Goal: Task Accomplishment & Management: Manage account settings

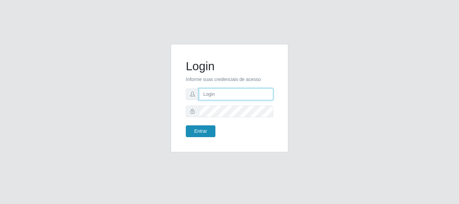
type input "[EMAIL_ADDRESS][DOMAIN_NAME]"
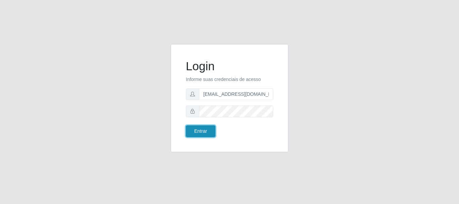
click at [211, 129] on button "Entrar" at bounding box center [201, 131] width 30 height 12
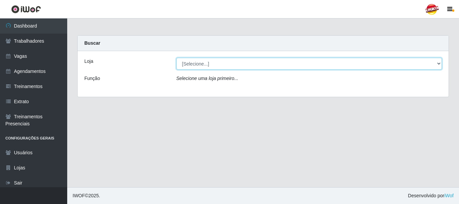
click at [212, 67] on select "[Selecione...] Supercop - São Francisco" at bounding box center [309, 64] width 266 height 12
select select "522"
click at [176, 58] on select "[Selecione...] Supercop - São Francisco" at bounding box center [309, 64] width 266 height 12
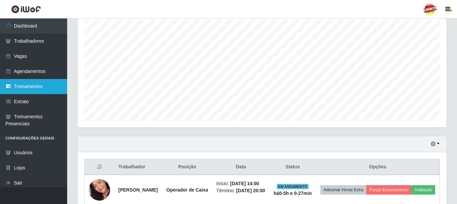
scroll to position [97, 0]
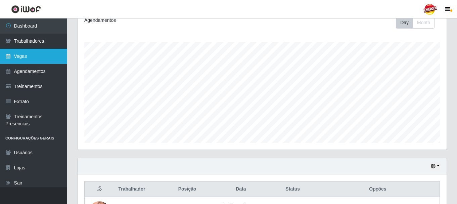
click at [32, 49] on link "Vagas" at bounding box center [33, 56] width 67 height 15
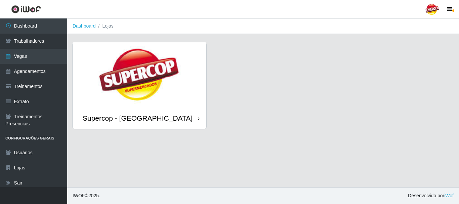
click at [198, 92] on img at bounding box center [140, 74] width 134 height 65
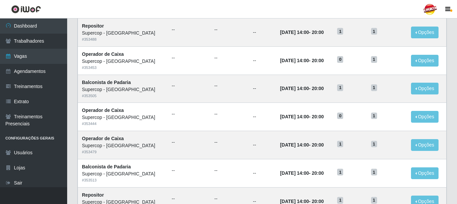
scroll to position [34, 0]
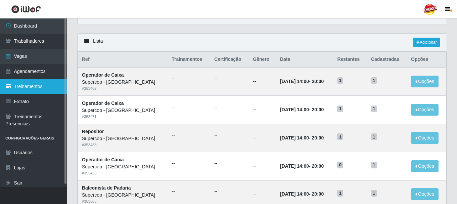
click at [40, 80] on link "Treinamentos" at bounding box center [33, 86] width 67 height 15
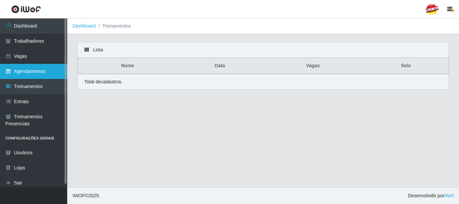
click at [36, 73] on link "Agendamentos" at bounding box center [33, 71] width 67 height 15
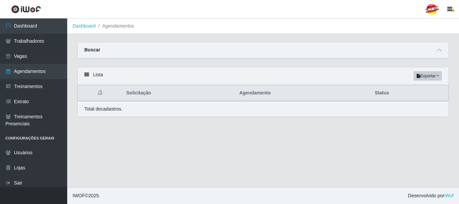
click at [433, 50] on div "Buscar" at bounding box center [263, 50] width 371 height 16
click at [458, 52] on div "Carregando... Buscar Início em Término em Status [Selecione...] AGENDADO AGUARD…" at bounding box center [263, 83] width 392 height 83
click at [448, 49] on div "Buscar" at bounding box center [263, 50] width 371 height 16
click at [442, 52] on span at bounding box center [439, 50] width 8 height 8
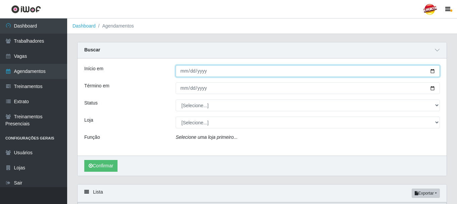
click at [432, 70] on input "Início em" at bounding box center [308, 71] width 264 height 12
type input "[DATE]"
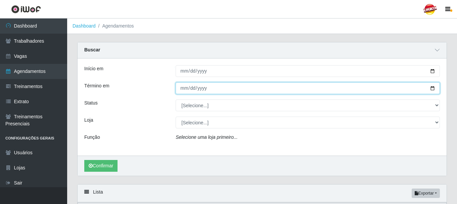
click at [430, 86] on input "Término em" at bounding box center [308, 88] width 264 height 12
type input "[DATE]"
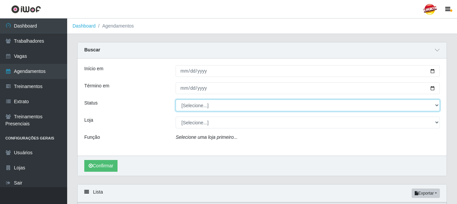
click at [212, 104] on select "[Selecione...] AGENDADO AGUARDANDO LIBERAR EM ANDAMENTO EM REVISÃO FINALIZADO C…" at bounding box center [308, 105] width 264 height 12
click at [176, 100] on select "[Selecione...] AGENDADO AGUARDANDO LIBERAR EM ANDAMENTO EM REVISÃO FINALIZADO C…" at bounding box center [308, 105] width 264 height 12
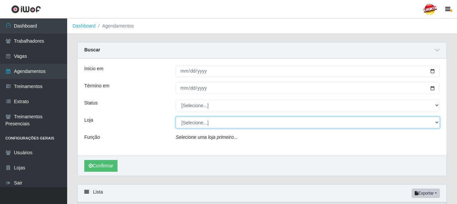
click at [196, 123] on select "[Selecione...] Supercop - São Francisco" at bounding box center [308, 123] width 264 height 12
select select "522"
click at [176, 117] on select "[Selecione...] Supercop - São Francisco" at bounding box center [308, 123] width 264 height 12
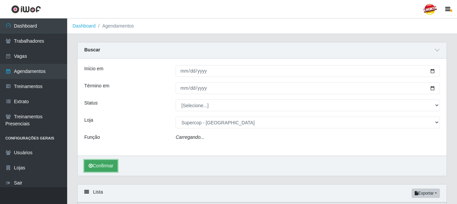
click at [118, 163] on button "Confirmar" at bounding box center [100, 166] width 33 height 12
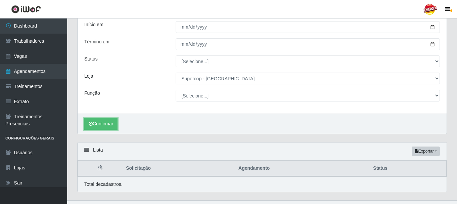
scroll to position [57, 0]
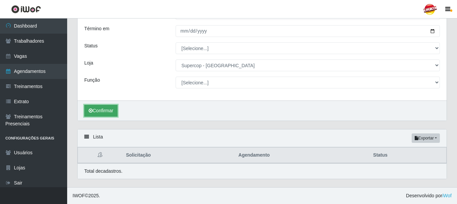
click at [106, 115] on button "Confirmar" at bounding box center [100, 111] width 33 height 12
click at [152, 145] on div "Lista Exportar PDF Excel" at bounding box center [262, 138] width 369 height 18
click at [98, 142] on div "Lista Exportar PDF Excel" at bounding box center [262, 138] width 369 height 18
click at [84, 136] on icon at bounding box center [86, 136] width 5 height 5
click at [193, 77] on div "Início em 2025-10-01 Término em 2025-10-31 Status [Selecione...] AGENDADO AGUAR…" at bounding box center [262, 50] width 369 height 99
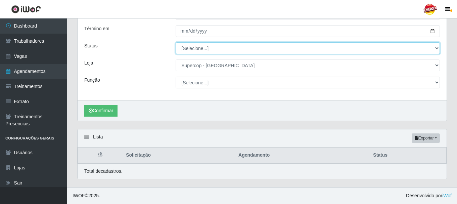
click at [198, 47] on select "[Selecione...] AGENDADO AGUARDANDO LIBERAR EM ANDAMENTO EM REVISÃO FINALIZADO C…" at bounding box center [308, 48] width 264 height 12
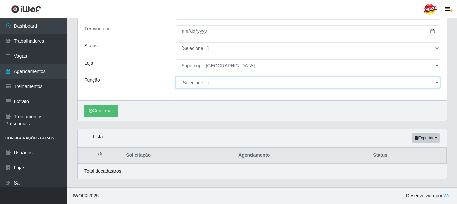
click at [195, 81] on select "[Selecione...] Balconista de Padaria Balconista de Padaria + Balconista de Pada…" at bounding box center [308, 83] width 264 height 12
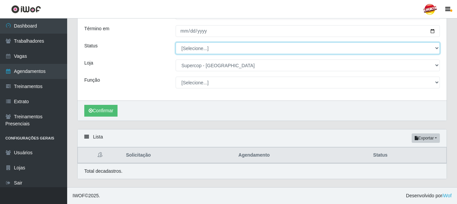
click at [196, 52] on select "[Selecione...] AGENDADO AGUARDANDO LIBERAR EM ANDAMENTO EM REVISÃO FINALIZADO C…" at bounding box center [308, 48] width 264 height 12
select select "AGENDADO"
click at [176, 42] on select "[Selecione...] AGENDADO AGUARDANDO LIBERAR EM ANDAMENTO EM REVISÃO FINALIZADO C…" at bounding box center [308, 48] width 264 height 12
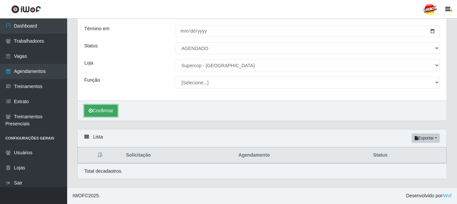
click at [99, 105] on button "Confirmar" at bounding box center [100, 111] width 33 height 12
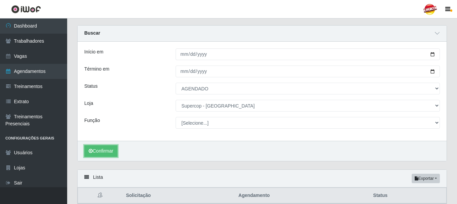
scroll to position [57, 0]
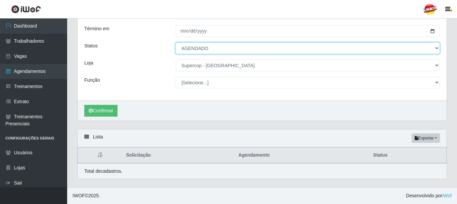
click at [195, 50] on select "[Selecione...] AGENDADO AGUARDANDO LIBERAR EM ANDAMENTO EM REVISÃO FINALIZADO C…" at bounding box center [308, 48] width 264 height 12
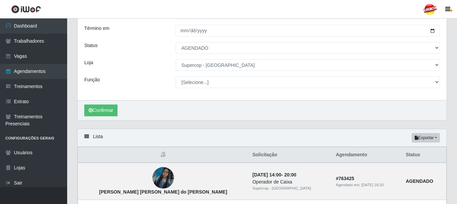
click at [143, 59] on div "Loja" at bounding box center [124, 65] width 91 height 12
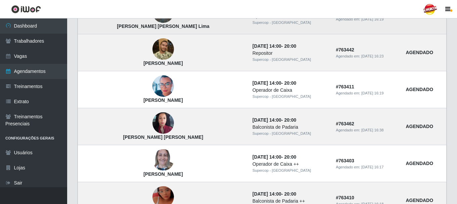
scroll to position [561, 0]
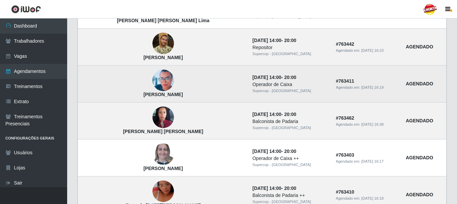
click at [152, 75] on img at bounding box center [162, 80] width 21 height 27
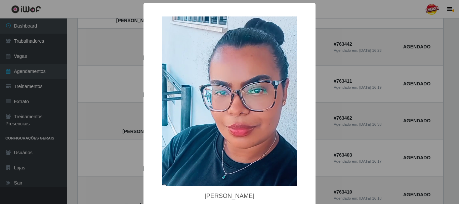
click at [330, 100] on div "× Samara Caroline Oliveira De Souza OK Cancel" at bounding box center [229, 102] width 459 height 204
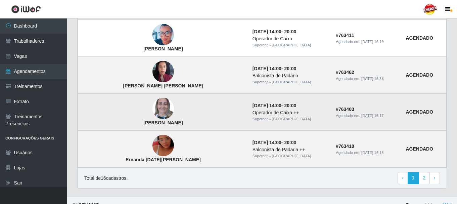
scroll to position [617, 0]
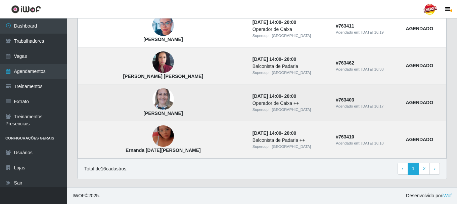
click at [152, 93] on img at bounding box center [162, 99] width 21 height 29
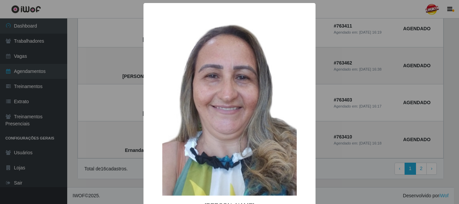
click at [329, 91] on div "× Emiliana Vieira de Carvalho OK Cancel" at bounding box center [229, 102] width 459 height 204
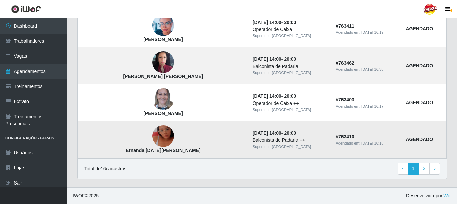
click at [152, 135] on img at bounding box center [162, 136] width 21 height 38
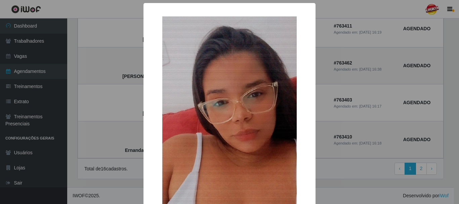
click at [373, 75] on div "× Ernanda Lucia dias da Rocha OK Cancel" at bounding box center [229, 102] width 459 height 204
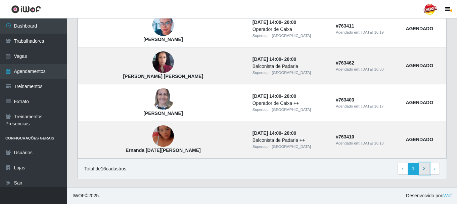
click at [421, 171] on link "2" at bounding box center [424, 169] width 11 height 12
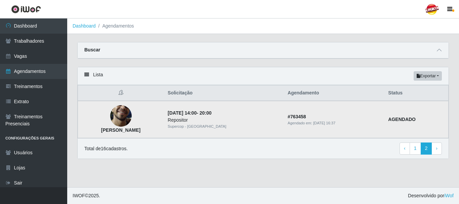
click at [130, 115] on img at bounding box center [120, 116] width 21 height 48
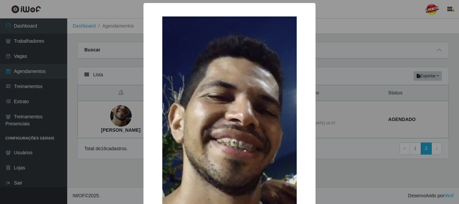
click at [386, 81] on div "× [PERSON_NAME] OK Cancel" at bounding box center [229, 102] width 459 height 204
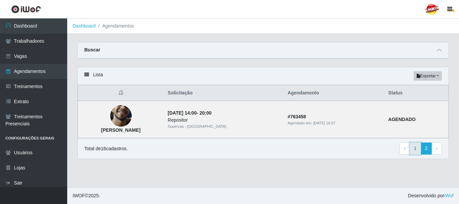
click at [412, 147] on link "1" at bounding box center [414, 148] width 11 height 12
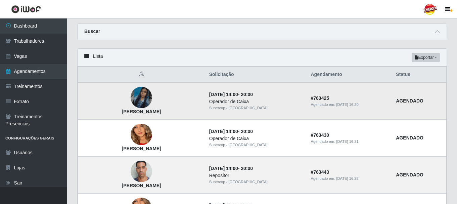
scroll to position [67, 0]
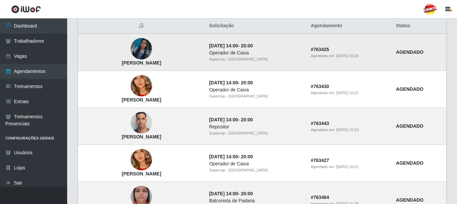
click at [152, 54] on img at bounding box center [141, 49] width 21 height 38
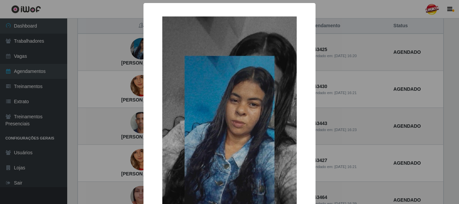
click at [346, 63] on div "× Alice helena Rodrigues do Nascimento OK Cancel" at bounding box center [229, 102] width 459 height 204
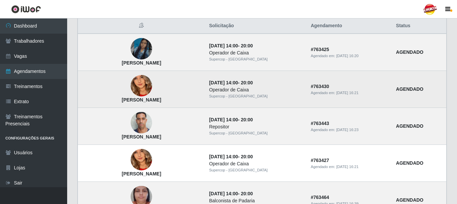
click at [140, 89] on img at bounding box center [141, 85] width 21 height 47
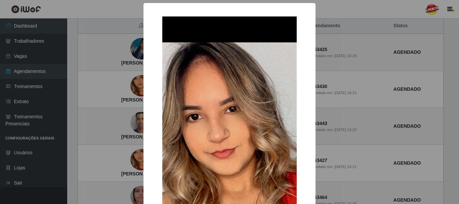
click at [127, 78] on div "× Maria Cintia Leopoldino da Silva OK Cancel" at bounding box center [229, 102] width 459 height 204
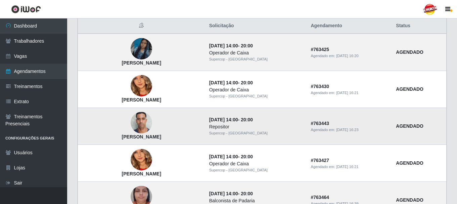
click at [154, 133] on td "Erivelton da Silva Cavalcante" at bounding box center [141, 126] width 127 height 37
click at [149, 127] on img at bounding box center [141, 122] width 21 height 29
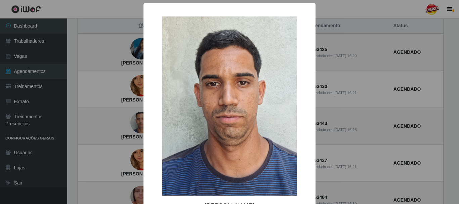
click at [353, 83] on div "× Erivelton da Silva Cavalcante OK Cancel" at bounding box center [229, 102] width 459 height 204
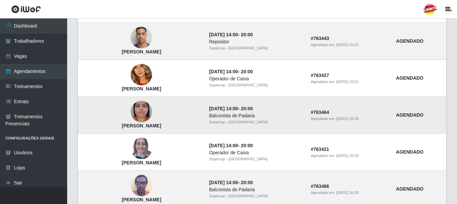
scroll to position [168, 0]
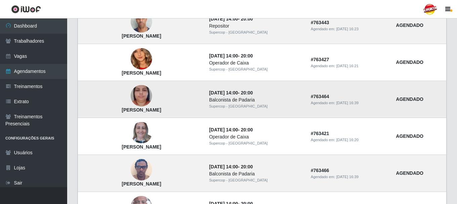
click at [143, 94] on img at bounding box center [141, 96] width 21 height 38
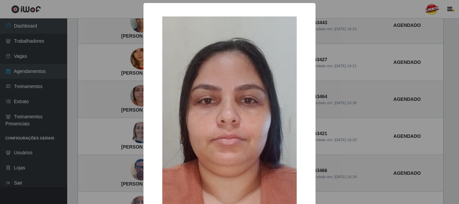
click at [351, 83] on div "× Adevelyane Lopes da Silva OK Cancel" at bounding box center [229, 102] width 459 height 204
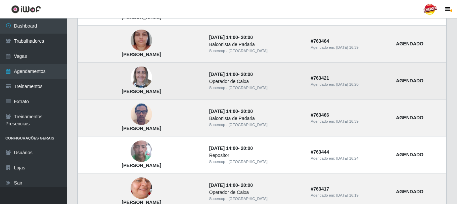
scroll to position [235, 0]
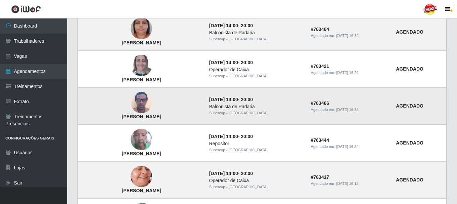
click at [143, 97] on img at bounding box center [141, 102] width 21 height 29
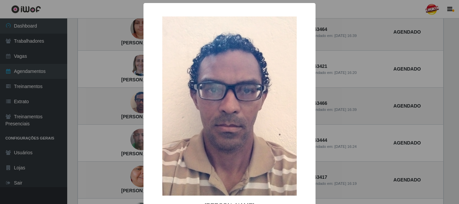
click at [356, 87] on div "× Francisco Canindé Silva de Oliveira OK Cancel" at bounding box center [229, 102] width 459 height 204
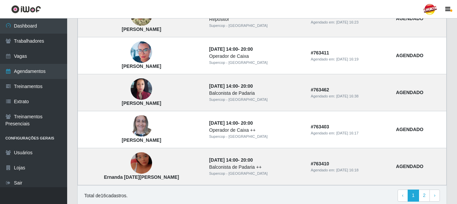
scroll to position [497, 0]
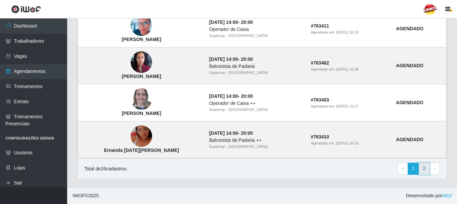
click at [422, 170] on link "2" at bounding box center [424, 169] width 11 height 12
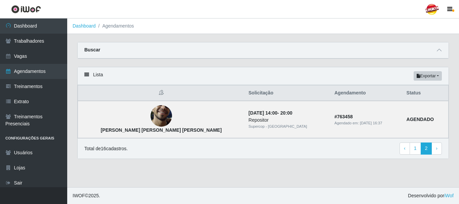
click at [232, 41] on main "Dashboard Agendamentos Carregando... Buscar Início em 2025-10-01 Término em 202…" at bounding box center [263, 102] width 392 height 169
click at [441, 54] on div "Buscar" at bounding box center [263, 50] width 371 height 16
click at [440, 52] on icon at bounding box center [439, 50] width 5 height 5
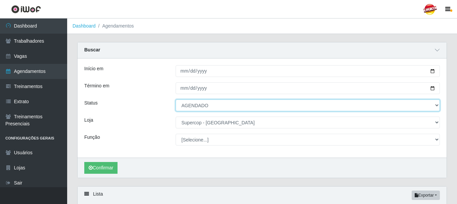
click at [210, 109] on select "[Selecione...] AGENDADO AGUARDANDO LIBERAR EM ANDAMENTO EM REVISÃO FINALIZADO C…" at bounding box center [308, 105] width 264 height 12
select select "[Selecione...]"
click at [176, 100] on select "[Selecione...] AGENDADO AGUARDANDO LIBERAR EM ANDAMENTO EM REVISÃO FINALIZADO C…" at bounding box center [308, 105] width 264 height 12
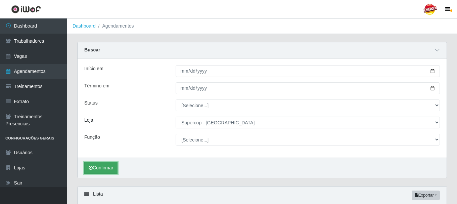
click at [109, 165] on button "Confirmar" at bounding box center [100, 168] width 33 height 12
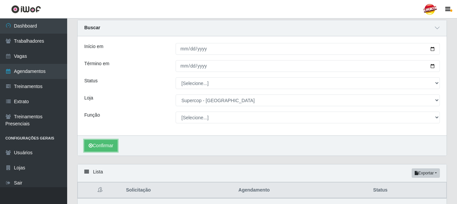
scroll to position [57, 0]
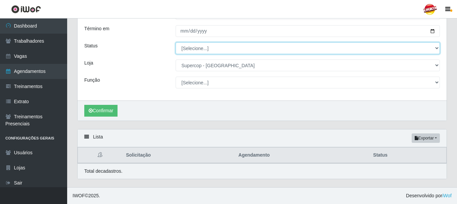
click at [215, 45] on select "[Selecione...] AGENDADO AGUARDANDO LIBERAR EM ANDAMENTO EM REVISÃO FINALIZADO C…" at bounding box center [308, 48] width 264 height 12
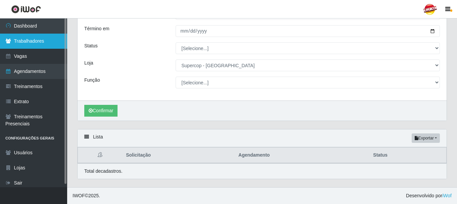
click at [13, 42] on link "Trabalhadores" at bounding box center [33, 41] width 67 height 15
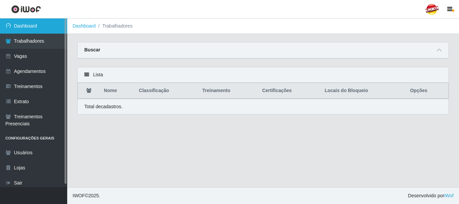
click at [29, 29] on link "Dashboard" at bounding box center [33, 25] width 67 height 15
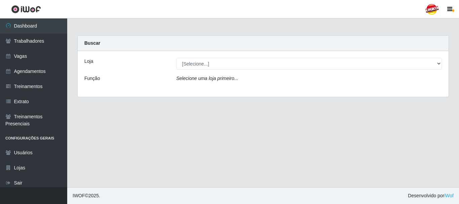
click at [209, 71] on div "Loja [Selecione...] Supercop - São Francisco Função Selecione uma loja primeiro…" at bounding box center [263, 74] width 371 height 46
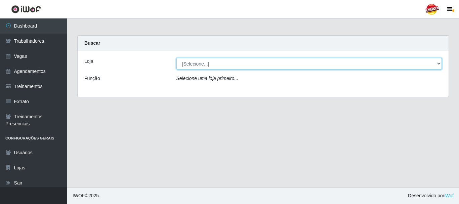
click at [209, 69] on select "[Selecione...] Supercop - São Francisco" at bounding box center [309, 64] width 266 height 12
select select "522"
click at [176, 58] on select "[Selecione...] Supercop - São Francisco" at bounding box center [309, 64] width 266 height 12
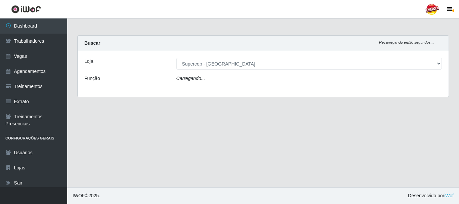
click at [206, 80] on div "Carregando..." at bounding box center [309, 80] width 276 height 10
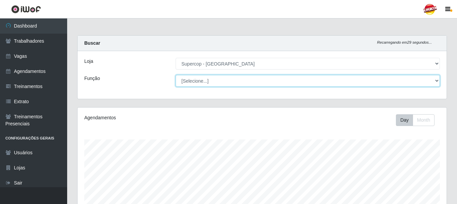
click at [200, 83] on select "[Selecione...] Balconista de Padaria Balconista de Padaria + Balconista de Pada…" at bounding box center [308, 81] width 264 height 12
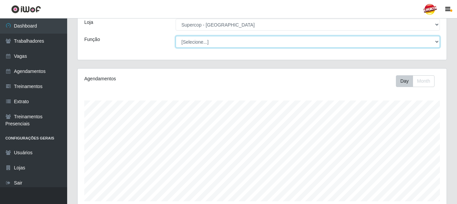
scroll to position [165, 0]
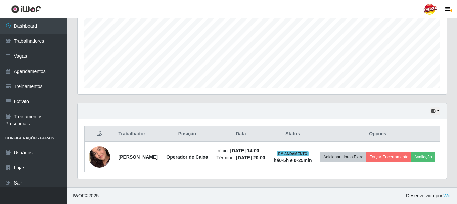
click at [440, 103] on div "Hoje 1 dia 3 dias 1 Semana Não encerrados" at bounding box center [262, 111] width 369 height 16
click at [440, 107] on button "button" at bounding box center [434, 111] width 9 height 8
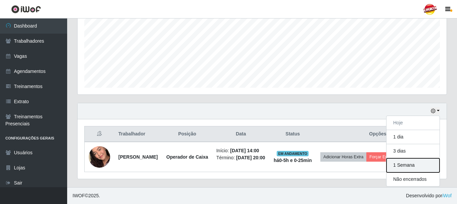
click at [403, 158] on button "1 Semana" at bounding box center [413, 165] width 53 height 14
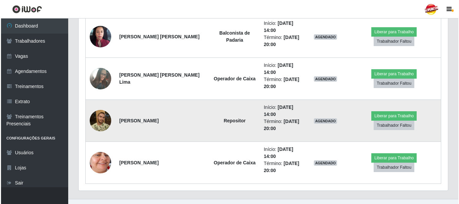
scroll to position [500, 0]
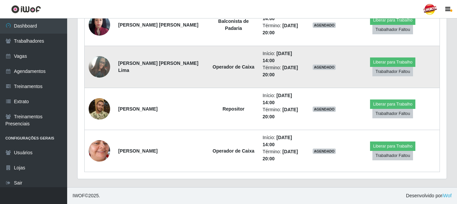
click at [107, 68] on img at bounding box center [99, 66] width 21 height 29
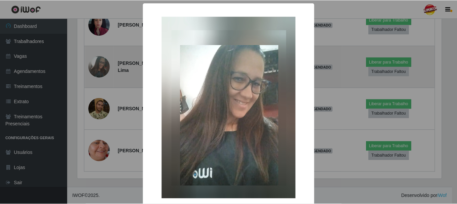
scroll to position [139, 366]
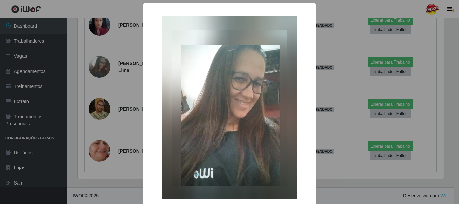
click at [107, 75] on div "× OK Cancel" at bounding box center [229, 102] width 459 height 204
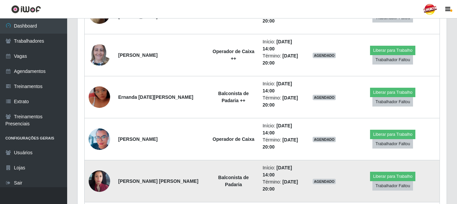
scroll to position [332, 0]
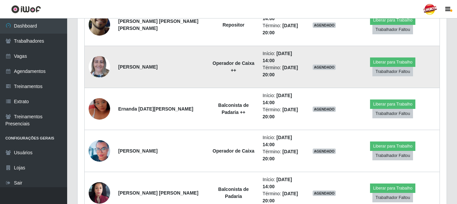
click at [283, 87] on td "Início: 03/10/2025, 14:00 Término: 03/10/2025, 20:00" at bounding box center [281, 67] width 44 height 42
click at [220, 47] on td "Operador de Caixa ++" at bounding box center [234, 67] width 50 height 42
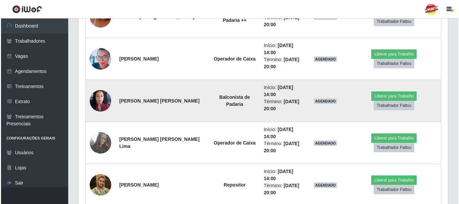
scroll to position [470, 0]
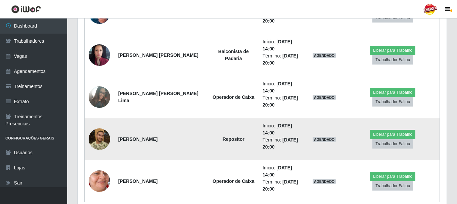
click at [106, 138] on img at bounding box center [99, 138] width 21 height 21
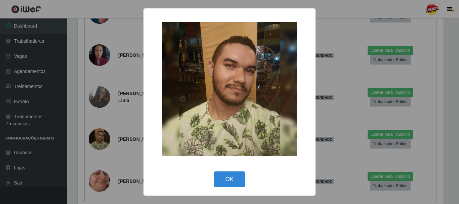
click at [118, 134] on div "× OK Cancel" at bounding box center [229, 102] width 459 height 204
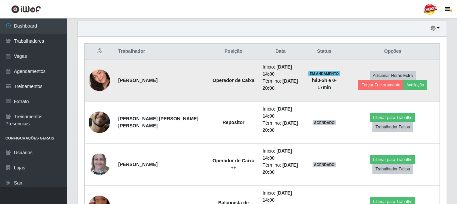
scroll to position [269, 0]
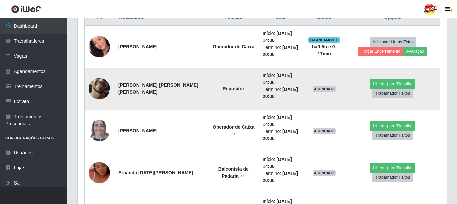
click at [223, 90] on strong "Repositor" at bounding box center [234, 88] width 22 height 5
drag, startPoint x: 223, startPoint y: 89, endPoint x: 194, endPoint y: 87, distance: 28.3
click at [209, 87] on td "Repositor" at bounding box center [234, 89] width 50 height 42
click at [209, 90] on td "Repositor" at bounding box center [234, 89] width 50 height 42
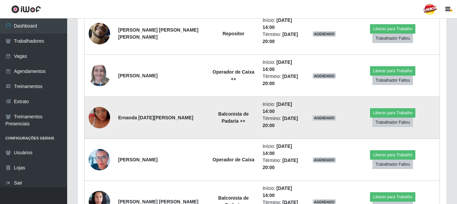
scroll to position [336, 0]
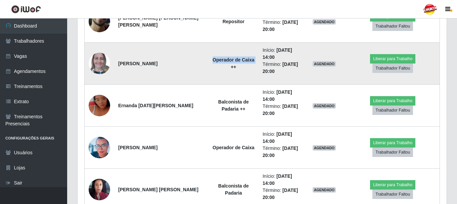
drag, startPoint x: 189, startPoint y: 61, endPoint x: 209, endPoint y: 66, distance: 19.8
click at [209, 64] on td "Operador de Caixa ++" at bounding box center [234, 64] width 50 height 42
click at [213, 65] on strong "Operador de Caixa ++" at bounding box center [234, 63] width 42 height 12
click at [210, 76] on td "Operador de Caixa ++" at bounding box center [234, 64] width 50 height 42
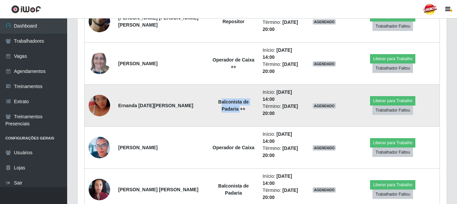
drag, startPoint x: 199, startPoint y: 101, endPoint x: 220, endPoint y: 112, distance: 24.2
click at [220, 112] on td "Balconista de Padaria ++" at bounding box center [234, 106] width 50 height 42
drag, startPoint x: 224, startPoint y: 108, endPoint x: 211, endPoint y: 103, distance: 13.8
click at [212, 103] on td "Balconista de Padaria ++" at bounding box center [234, 106] width 50 height 42
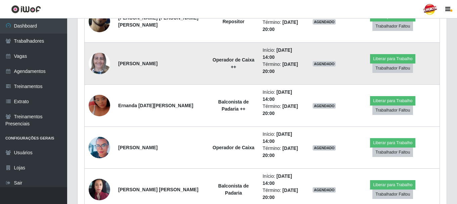
click at [220, 72] on td "Operador de Caixa ++" at bounding box center [234, 64] width 50 height 42
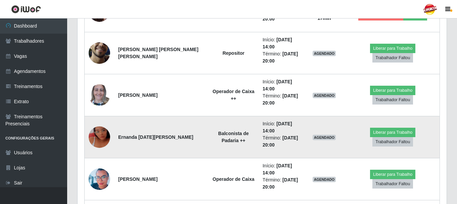
scroll to position [302, 0]
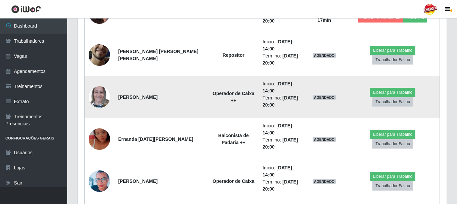
click at [106, 99] on img at bounding box center [99, 97] width 21 height 29
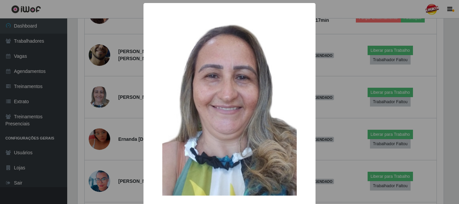
click at [102, 92] on div "× OK Cancel" at bounding box center [229, 102] width 459 height 204
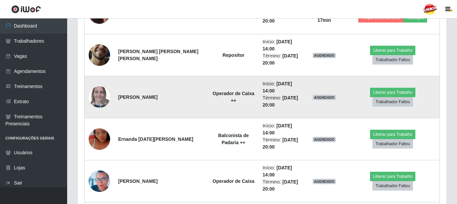
scroll to position [139, 369]
click at [103, 94] on img at bounding box center [99, 97] width 21 height 29
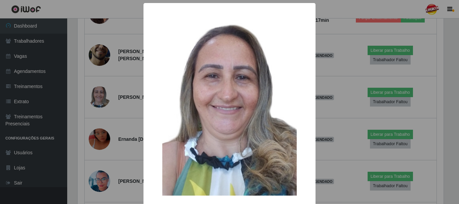
click at [116, 102] on div "× OK Cancel" at bounding box center [229, 102] width 459 height 204
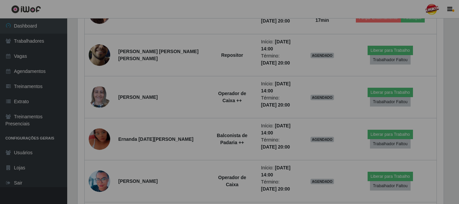
scroll to position [139, 369]
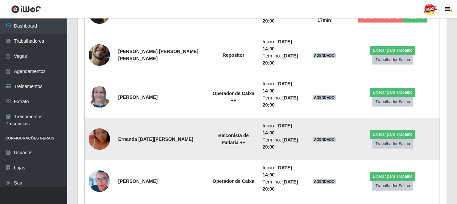
click at [96, 144] on img at bounding box center [99, 139] width 21 height 38
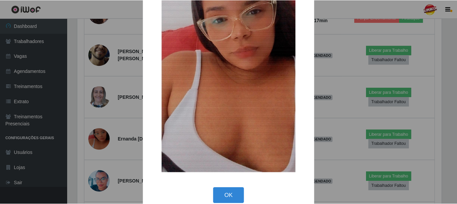
scroll to position [94, 0]
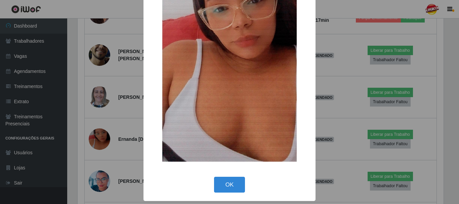
click at [327, 107] on div "× OK Cancel" at bounding box center [229, 102] width 459 height 204
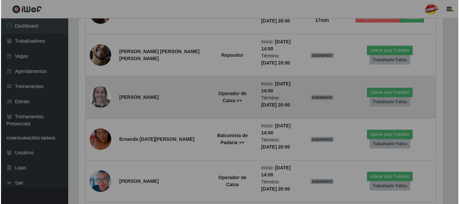
scroll to position [139, 369]
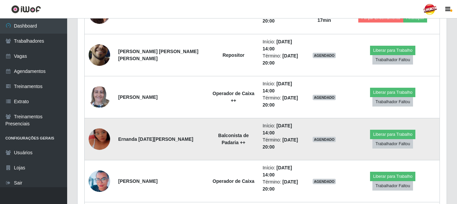
click at [99, 135] on img at bounding box center [99, 139] width 21 height 38
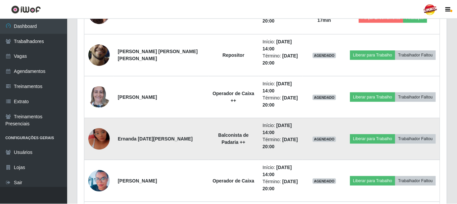
scroll to position [139, 366]
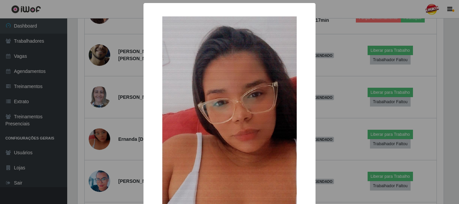
click at [119, 121] on div "× OK Cancel" at bounding box center [229, 102] width 459 height 204
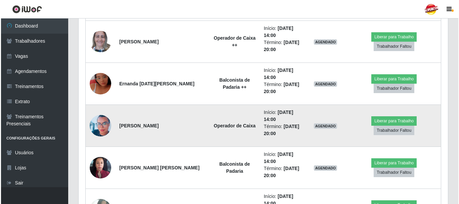
scroll to position [369, 0]
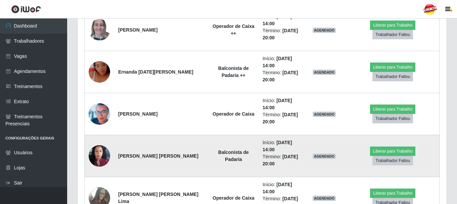
click at [102, 150] on img at bounding box center [99, 156] width 21 height 48
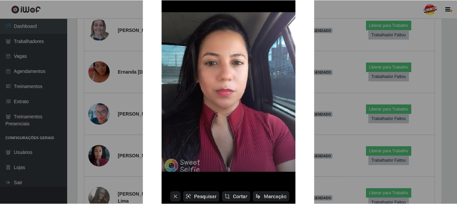
scroll to position [0, 0]
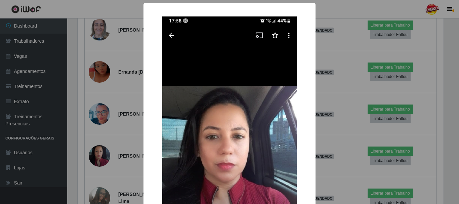
click at [129, 103] on div "× OK Cancel" at bounding box center [229, 102] width 459 height 204
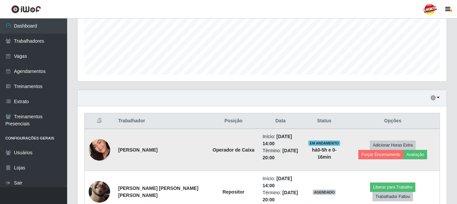
scroll to position [198, 0]
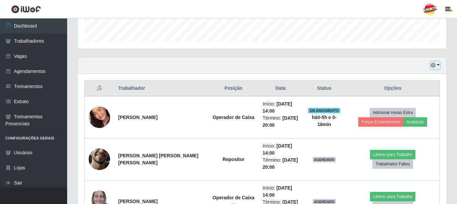
click at [434, 62] on button "button" at bounding box center [434, 65] width 9 height 8
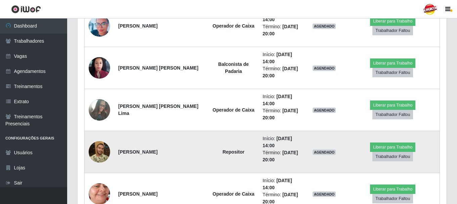
scroll to position [0, 0]
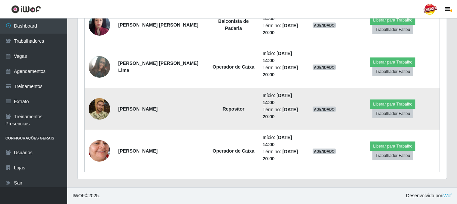
click at [223, 107] on strong "Repositor" at bounding box center [234, 108] width 22 height 5
click at [108, 104] on img at bounding box center [99, 108] width 21 height 21
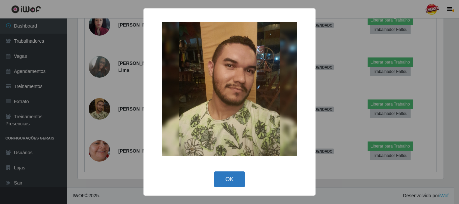
click at [219, 184] on button "OK" at bounding box center [229, 179] width 31 height 16
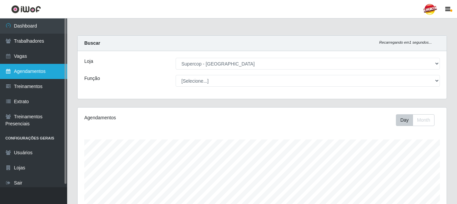
click at [29, 73] on link "Agendamentos" at bounding box center [33, 71] width 67 height 15
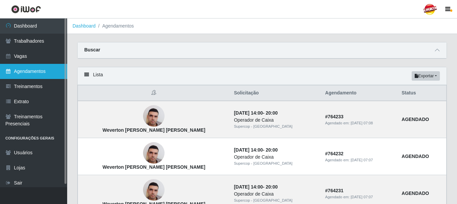
click at [38, 75] on link "Agendamentos" at bounding box center [33, 71] width 67 height 15
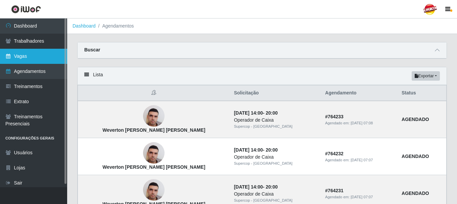
click at [31, 61] on link "Vagas" at bounding box center [33, 56] width 67 height 15
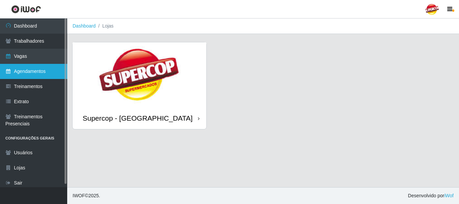
click at [49, 69] on link "Agendamentos" at bounding box center [33, 71] width 67 height 15
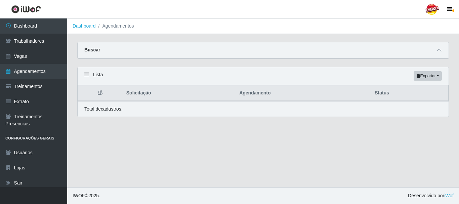
click at [430, 56] on div "Buscar" at bounding box center [263, 50] width 371 height 16
click at [435, 52] on div "Buscar" at bounding box center [263, 50] width 371 height 16
click at [435, 51] on div "Buscar" at bounding box center [263, 50] width 371 height 16
click at [438, 51] on icon at bounding box center [439, 50] width 5 height 5
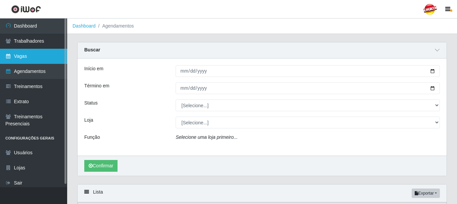
click at [39, 50] on link "Vagas" at bounding box center [33, 56] width 67 height 15
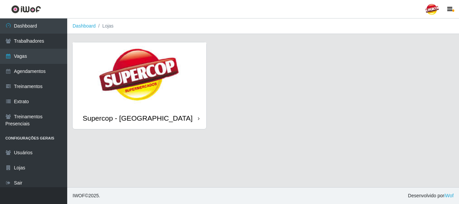
click at [144, 104] on img at bounding box center [140, 74] width 134 height 65
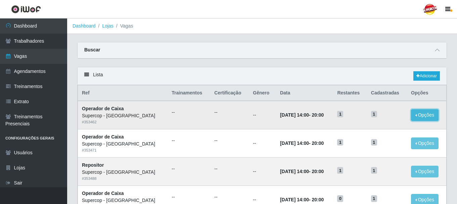
click at [415, 116] on button "Opções" at bounding box center [425, 115] width 28 height 12
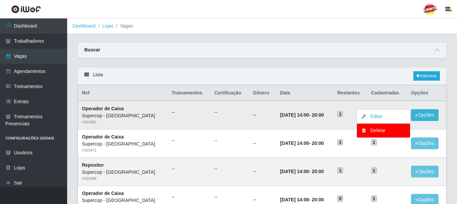
click at [293, 123] on td "31/12/2025, 14:00 - 20:00" at bounding box center [304, 115] width 57 height 28
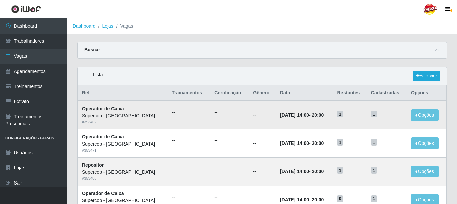
click at [289, 120] on td "31/12/2025, 14:00 - 20:00" at bounding box center [304, 115] width 57 height 28
drag, startPoint x: 283, startPoint y: 113, endPoint x: 175, endPoint y: 114, distance: 108.5
click at [280, 113] on time "31/12/2025, 14:00" at bounding box center [294, 114] width 29 height 5
click at [93, 53] on div "Buscar" at bounding box center [262, 50] width 369 height 16
click at [437, 52] on icon at bounding box center [437, 50] width 5 height 5
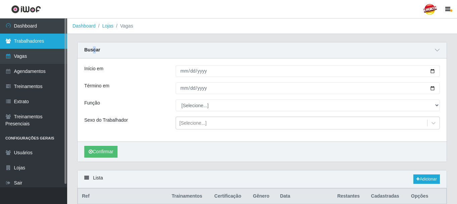
click at [12, 35] on link "Trabalhadores" at bounding box center [33, 41] width 67 height 15
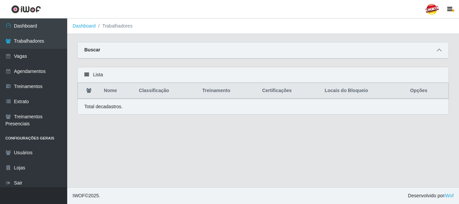
click at [439, 51] on icon at bounding box center [439, 50] width 5 height 5
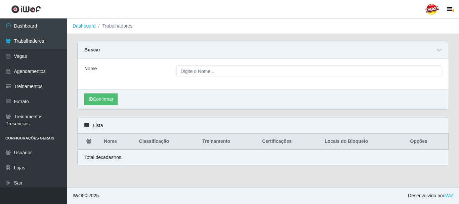
click at [215, 79] on div "Nome" at bounding box center [263, 73] width 371 height 31
click at [112, 96] on button "Confirmar" at bounding box center [100, 99] width 33 height 12
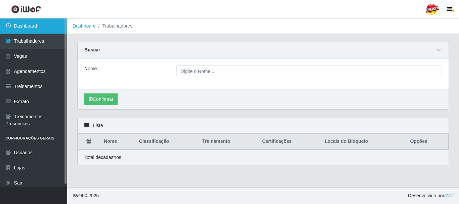
click at [38, 26] on link "Dashboard" at bounding box center [33, 25] width 67 height 15
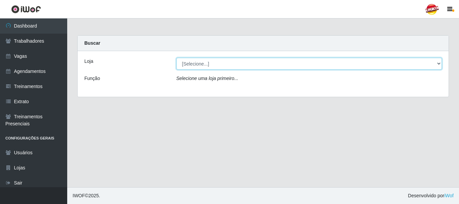
click at [205, 67] on select "[Selecione...] Supercop - São Francisco" at bounding box center [309, 64] width 266 height 12
select select "522"
click at [176, 58] on select "[Selecione...] Supercop - São Francisco" at bounding box center [309, 64] width 266 height 12
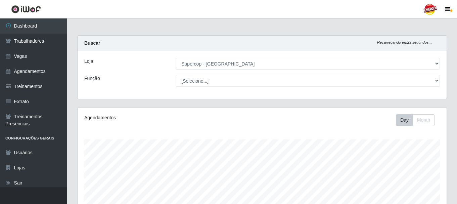
scroll to position [139, 369]
click at [176, 75] on select "[Selecione...] Balconista de Padaria Balconista de Padaria + Balconista de Pada…" at bounding box center [308, 81] width 264 height 12
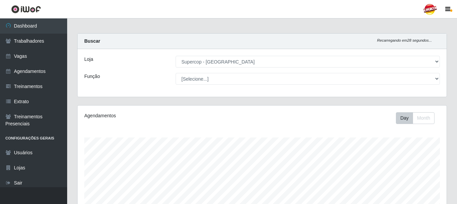
scroll to position [165, 0]
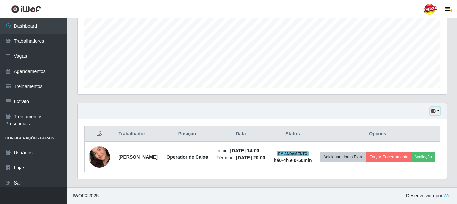
click at [435, 108] on icon "button" at bounding box center [433, 110] width 5 height 5
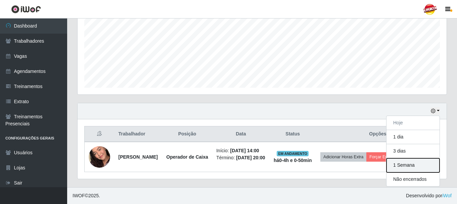
click at [400, 158] on button "1 Semana" at bounding box center [413, 165] width 53 height 14
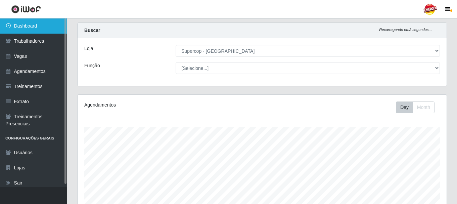
scroll to position [0, 0]
